Goal: Task Accomplishment & Management: Use online tool/utility

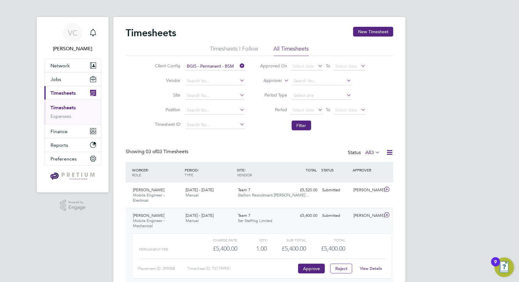
click at [239, 65] on icon at bounding box center [239, 65] width 0 height 9
click at [298, 64] on span "Select date" at bounding box center [304, 65] width 22 height 5
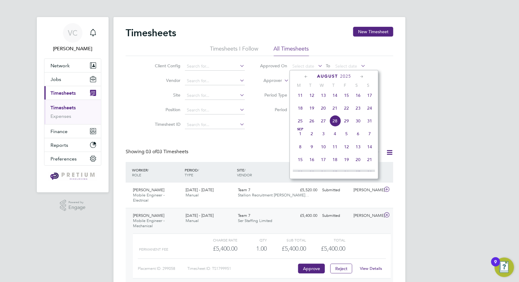
click at [303, 77] on div "[DATE]" at bounding box center [334, 76] width 82 height 6
click at [308, 76] on icon at bounding box center [306, 76] width 6 height 7
click at [308, 77] on icon at bounding box center [306, 76] width 6 height 7
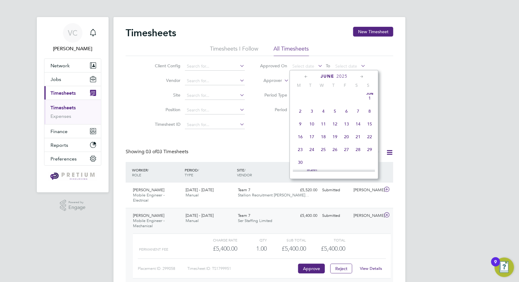
scroll to position [0, 0]
click at [308, 77] on icon at bounding box center [306, 76] width 6 height 7
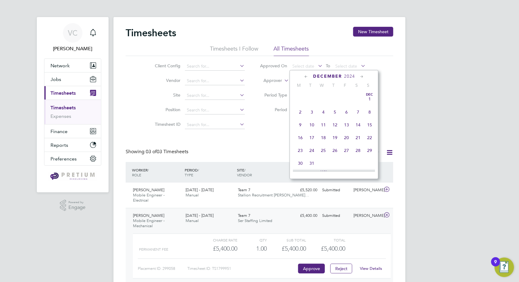
click at [371, 97] on span "[DATE]" at bounding box center [370, 99] width 12 height 12
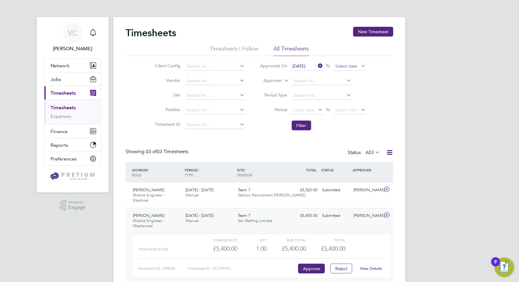
click at [342, 64] on span "Select date" at bounding box center [347, 65] width 22 height 5
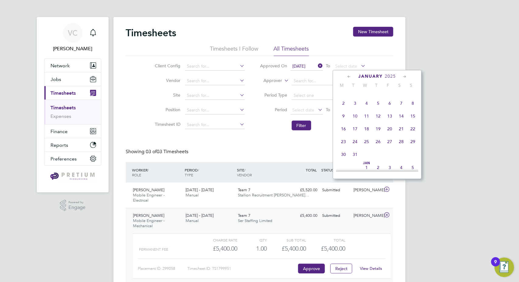
scroll to position [71, 0]
click at [357, 160] on span "31" at bounding box center [355, 157] width 12 height 12
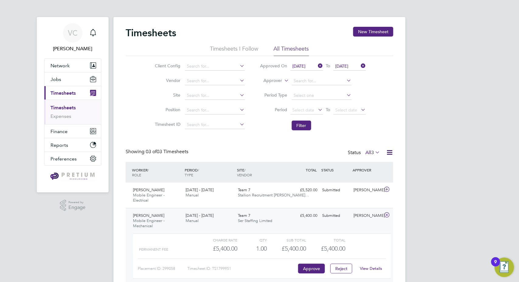
click at [288, 111] on li "Period Select date To Select date" at bounding box center [312, 110] width 121 height 15
click at [303, 124] on button "Filter" at bounding box center [301, 125] width 19 height 10
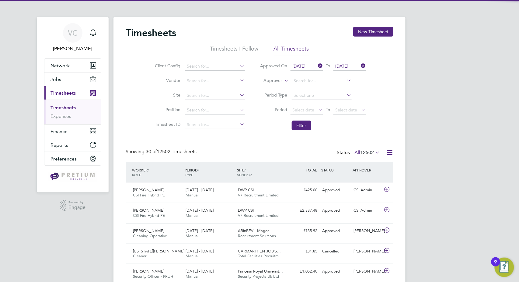
scroll to position [16, 53]
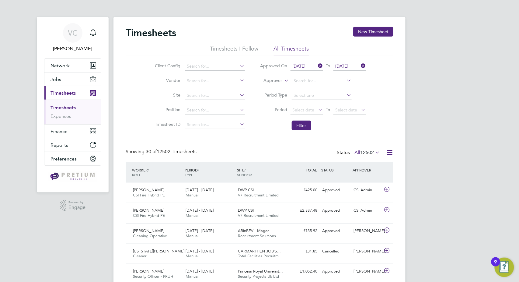
click at [306, 63] on span "[DATE]" at bounding box center [299, 65] width 13 height 5
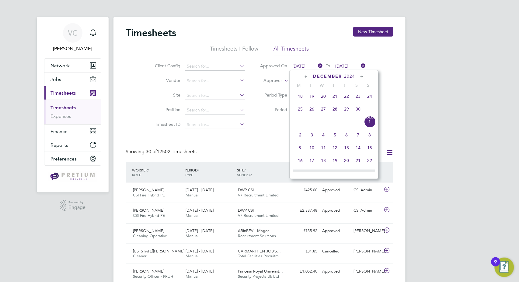
click at [372, 137] on span "8" at bounding box center [370, 135] width 12 height 12
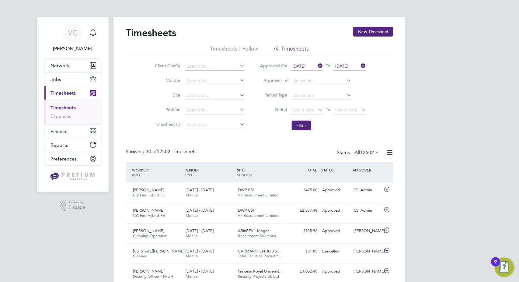
click at [306, 66] on span "[DATE]" at bounding box center [299, 65] width 13 height 5
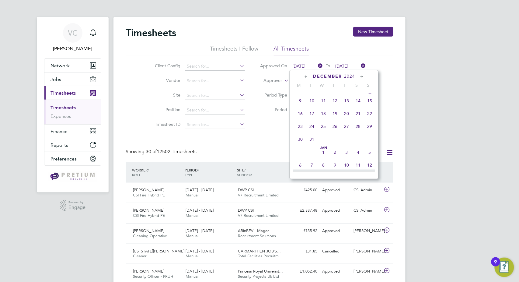
click at [299, 116] on span "16" at bounding box center [300, 114] width 12 height 12
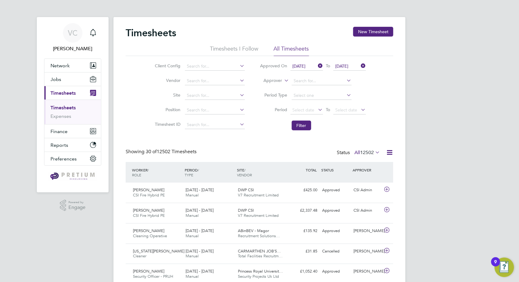
click at [344, 67] on span "[DATE]" at bounding box center [342, 65] width 13 height 5
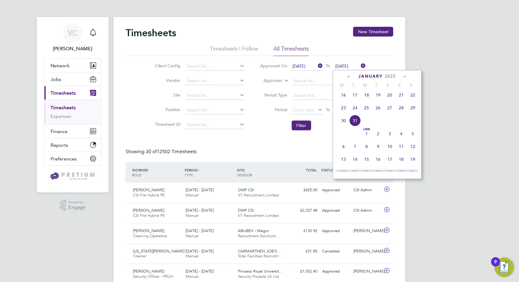
click at [355, 123] on span "31" at bounding box center [355, 121] width 12 height 12
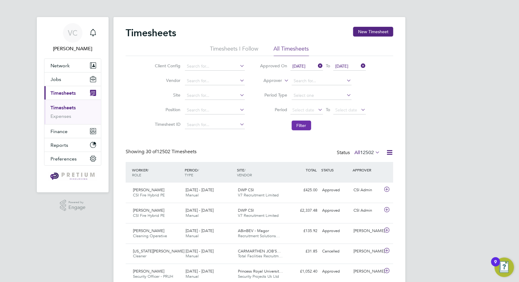
click at [302, 125] on button "Filter" at bounding box center [301, 125] width 19 height 10
click at [389, 151] on icon at bounding box center [390, 152] width 8 height 8
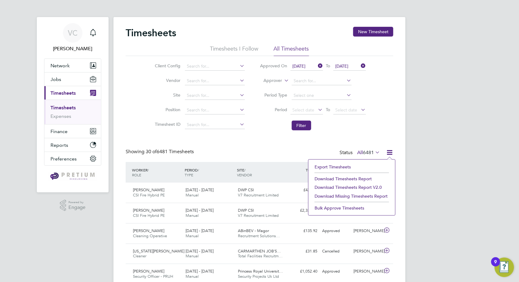
click at [364, 177] on li "Download Timesheets Report" at bounding box center [352, 178] width 81 height 9
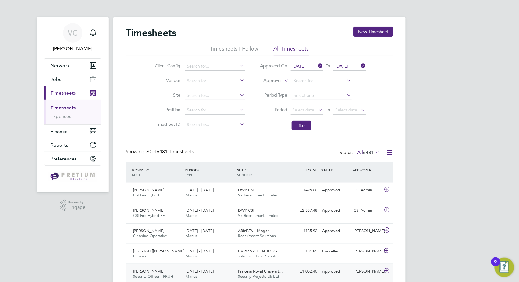
click at [137, 279] on div "[PERSON_NAME] Security Officer - PRUH [DATE] - [DATE]" at bounding box center [157, 273] width 53 height 15
